Goal: Navigation & Orientation: Find specific page/section

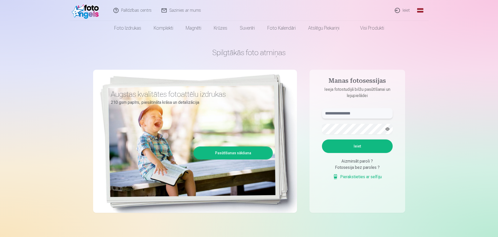
click at [354, 109] on input "text" at bounding box center [357, 113] width 71 height 10
type input "**********"
click at [362, 149] on button "Ieiet" at bounding box center [357, 146] width 71 height 14
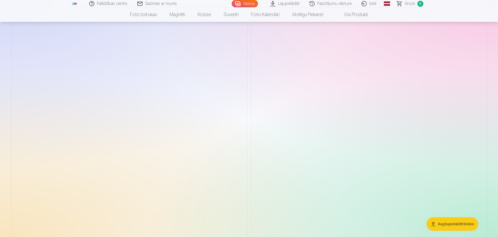
scroll to position [104, 0]
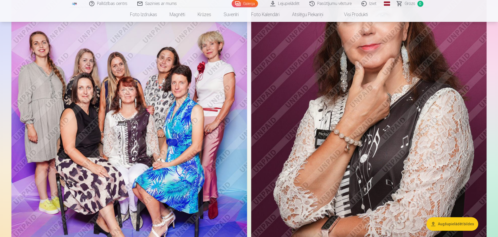
click at [146, 151] on img at bounding box center [129, 130] width 236 height 354
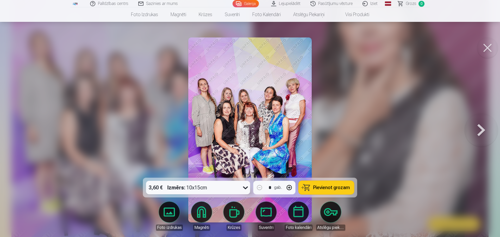
click at [247, 187] on icon at bounding box center [245, 187] width 8 height 8
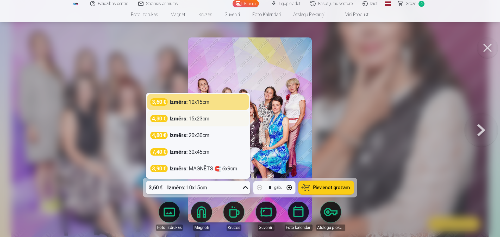
click at [202, 120] on div "Izmērs : 15x23cm" at bounding box center [190, 118] width 40 height 7
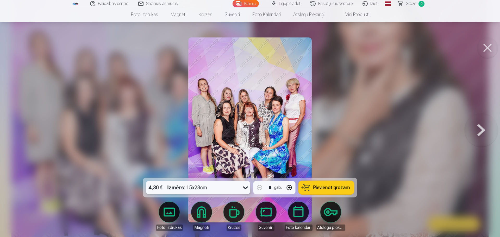
click at [480, 131] on button at bounding box center [480, 129] width 33 height 85
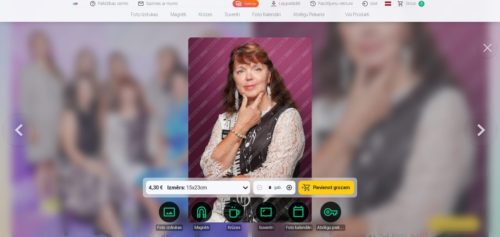
click at [480, 131] on button at bounding box center [480, 129] width 33 height 85
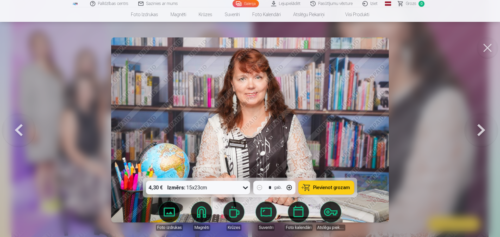
click at [480, 131] on button at bounding box center [480, 129] width 33 height 85
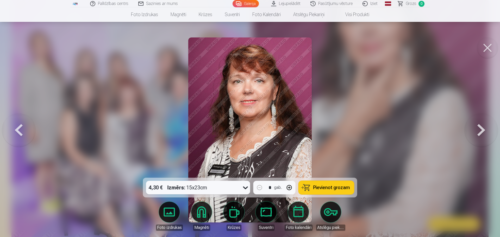
click at [480, 131] on button at bounding box center [480, 129] width 33 height 85
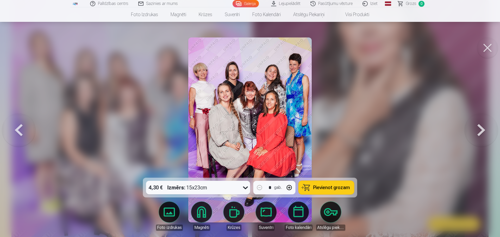
click at [480, 131] on button at bounding box center [480, 129] width 33 height 85
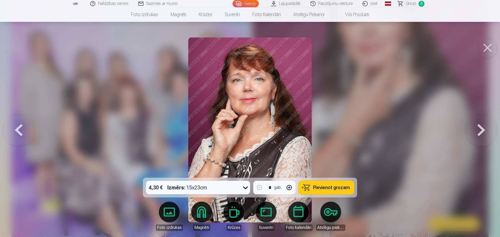
click at [480, 131] on button at bounding box center [480, 129] width 33 height 85
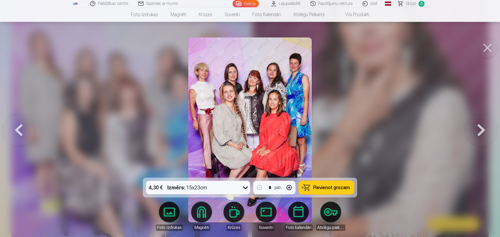
click at [480, 131] on button at bounding box center [480, 129] width 33 height 85
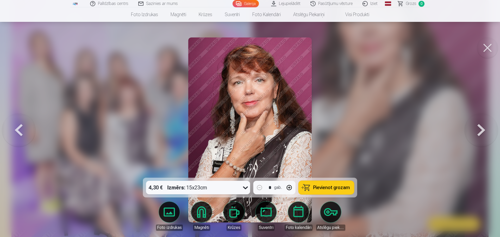
click at [480, 131] on button at bounding box center [480, 129] width 33 height 85
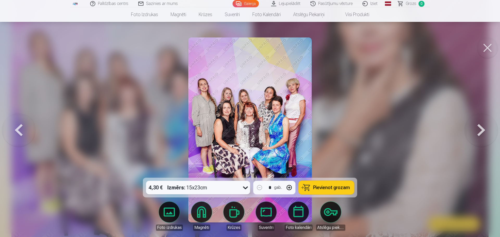
click at [489, 47] on button at bounding box center [487, 47] width 21 height 21
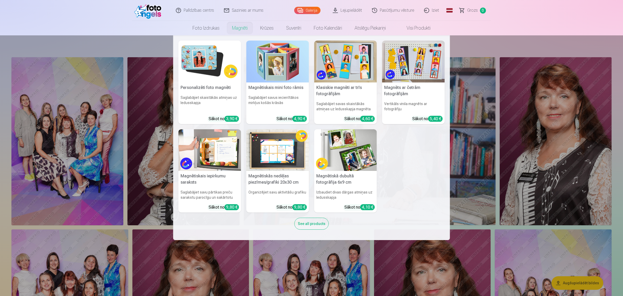
click at [238, 28] on link "Magnēti" at bounding box center [240, 28] width 28 height 15
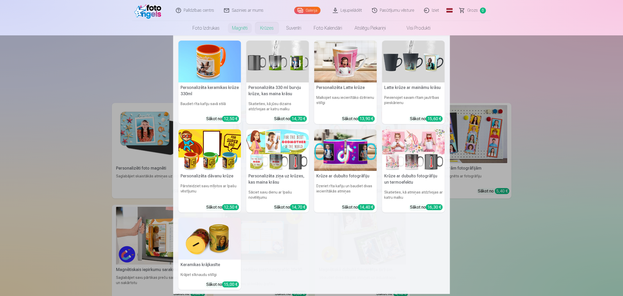
click at [269, 27] on link "Krūzes" at bounding box center [267, 28] width 26 height 15
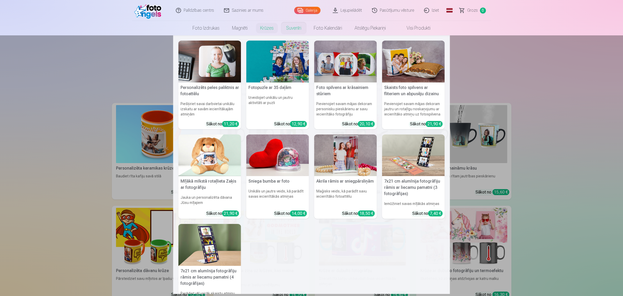
click at [296, 28] on link "Suvenīri" at bounding box center [294, 28] width 28 height 15
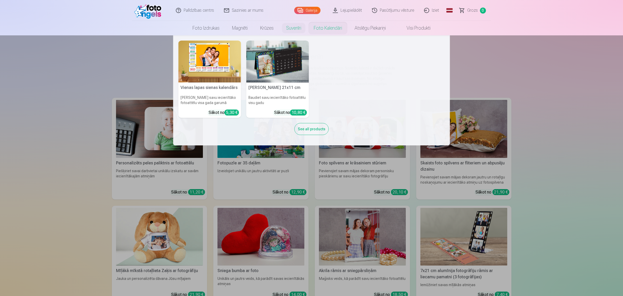
click at [333, 28] on link "Foto kalendāri" at bounding box center [328, 28] width 41 height 15
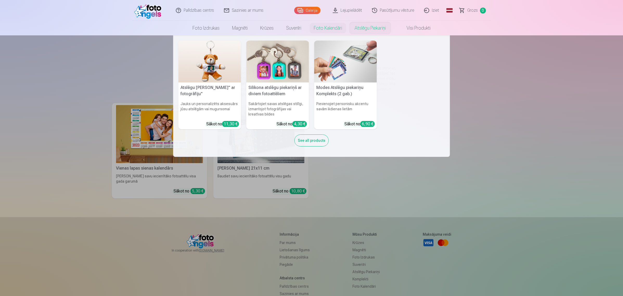
click at [381, 27] on link "Atslēgu piekariņi" at bounding box center [370, 28] width 44 height 15
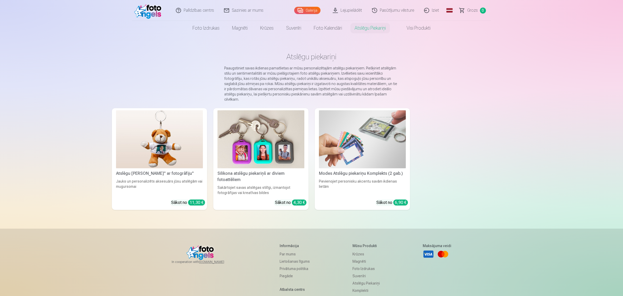
click at [430, 26] on link "Visi produkti" at bounding box center [414, 28] width 45 height 15
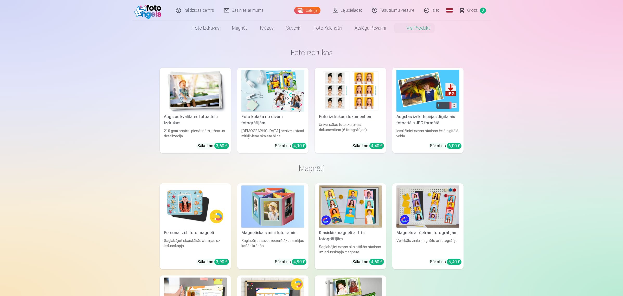
click at [437, 9] on link "Iziet" at bounding box center [432, 10] width 25 height 21
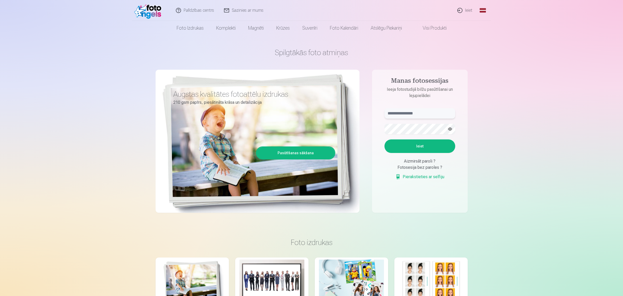
click at [396, 111] on input "text" at bounding box center [420, 113] width 71 height 10
type input "**********"
click at [422, 147] on button "Ieiet" at bounding box center [420, 146] width 71 height 14
